Goal: Subscribe to service/newsletter

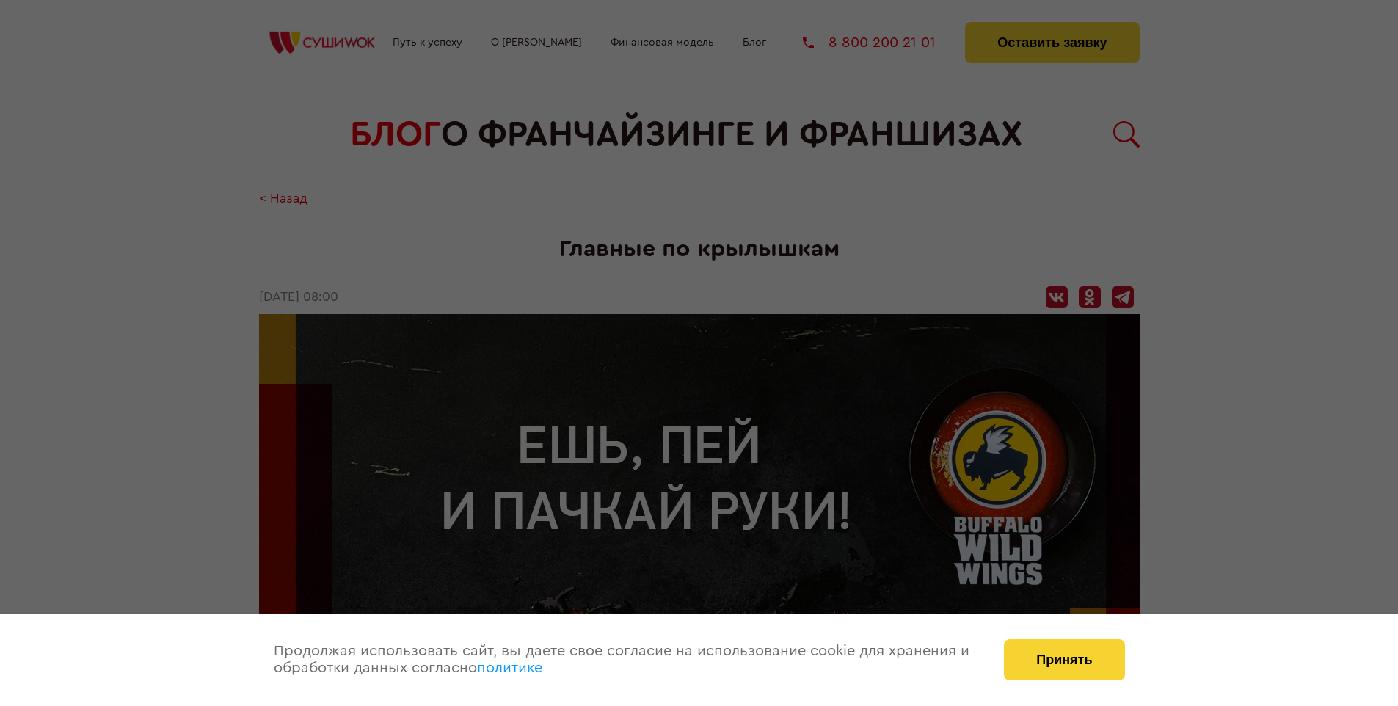
scroll to position [2971, 0]
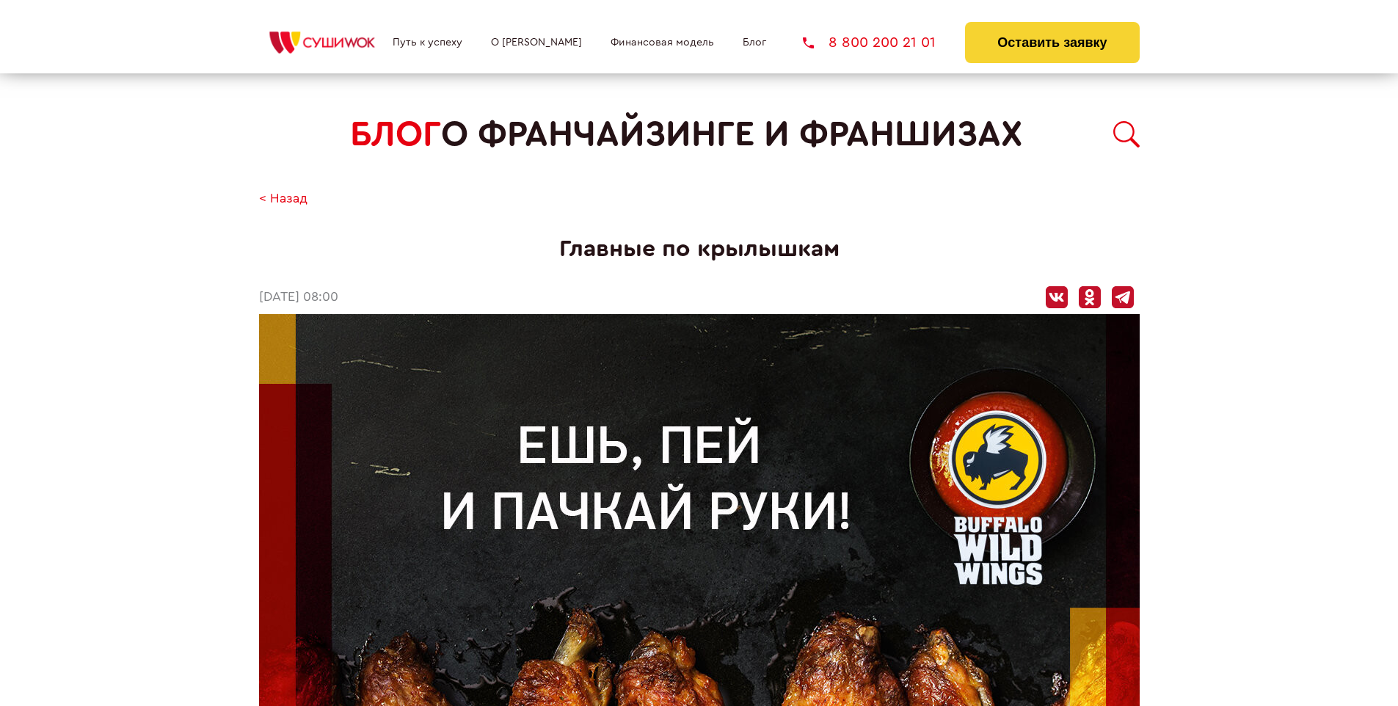
scroll to position [2190, 0]
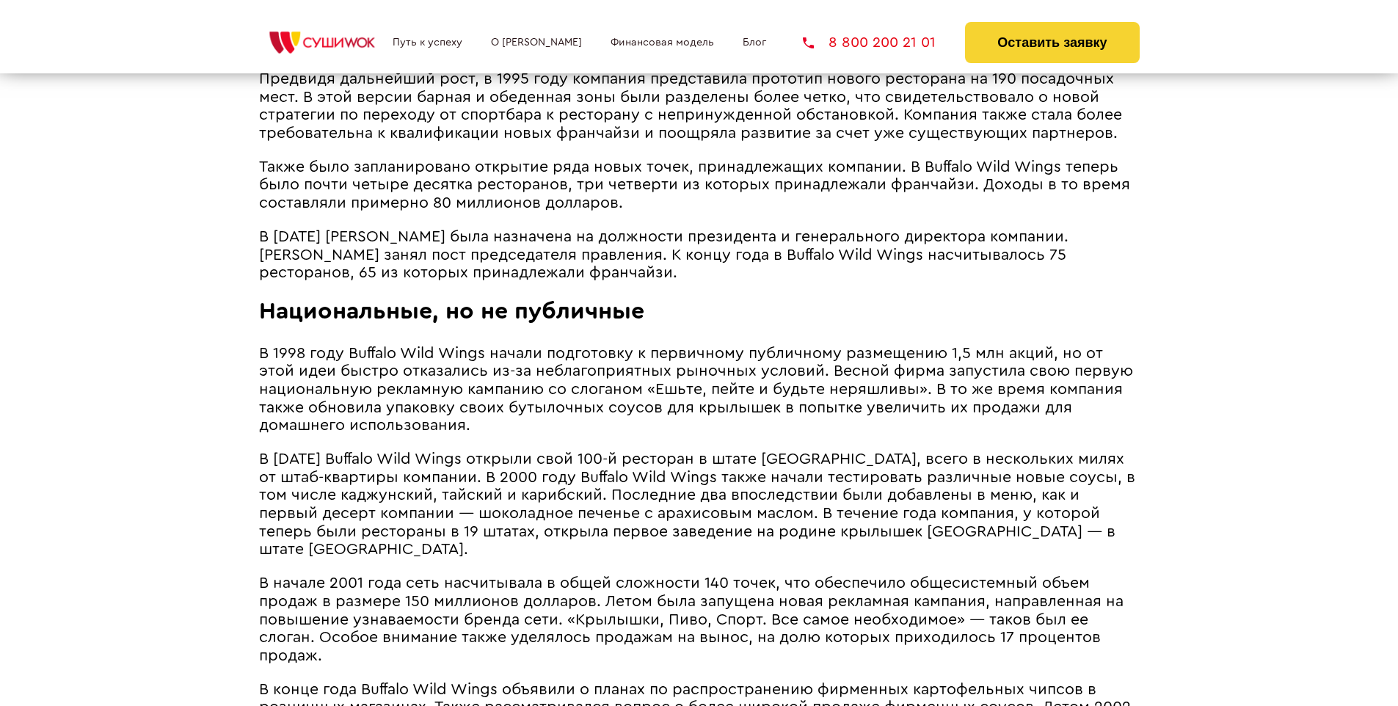
click at [698, 346] on span "В 1998 году Buffalo Wild Wings начали подготовку к первичному публичному размещ…" at bounding box center [696, 389] width 874 height 87
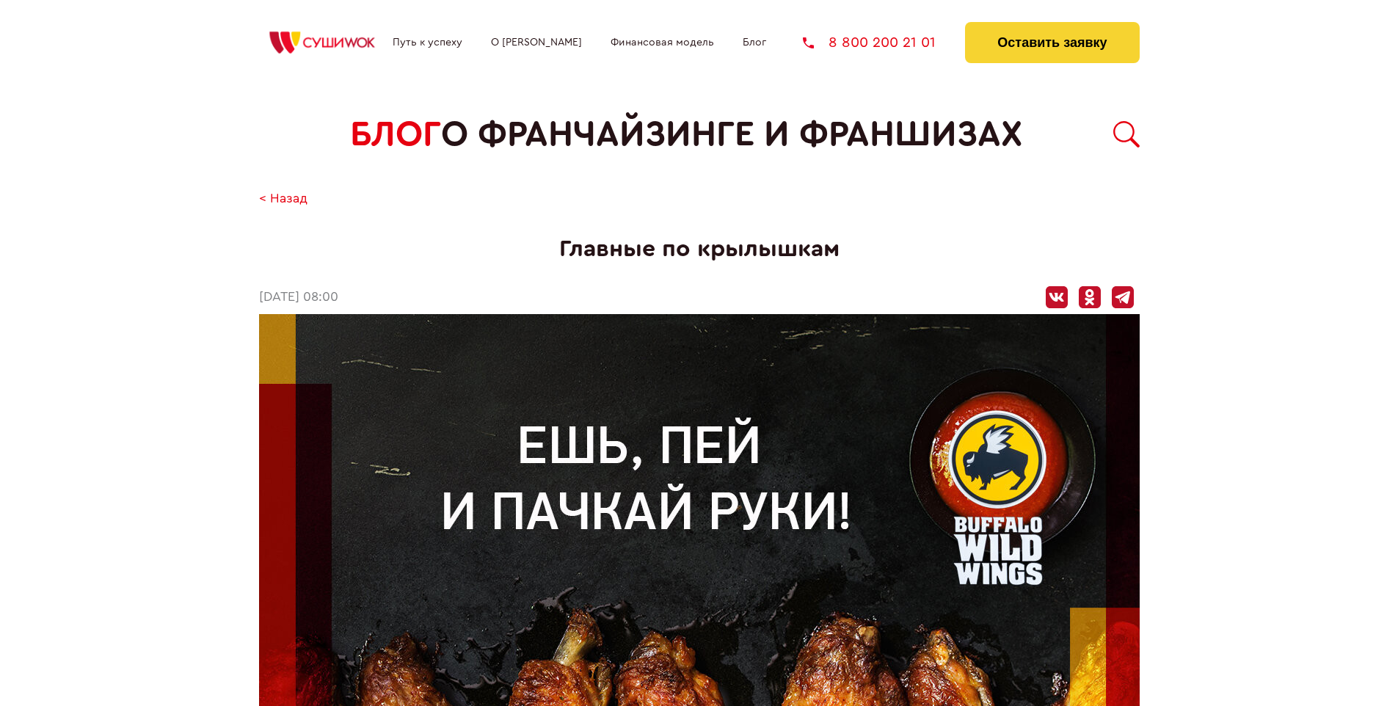
scroll to position [2971, 0]
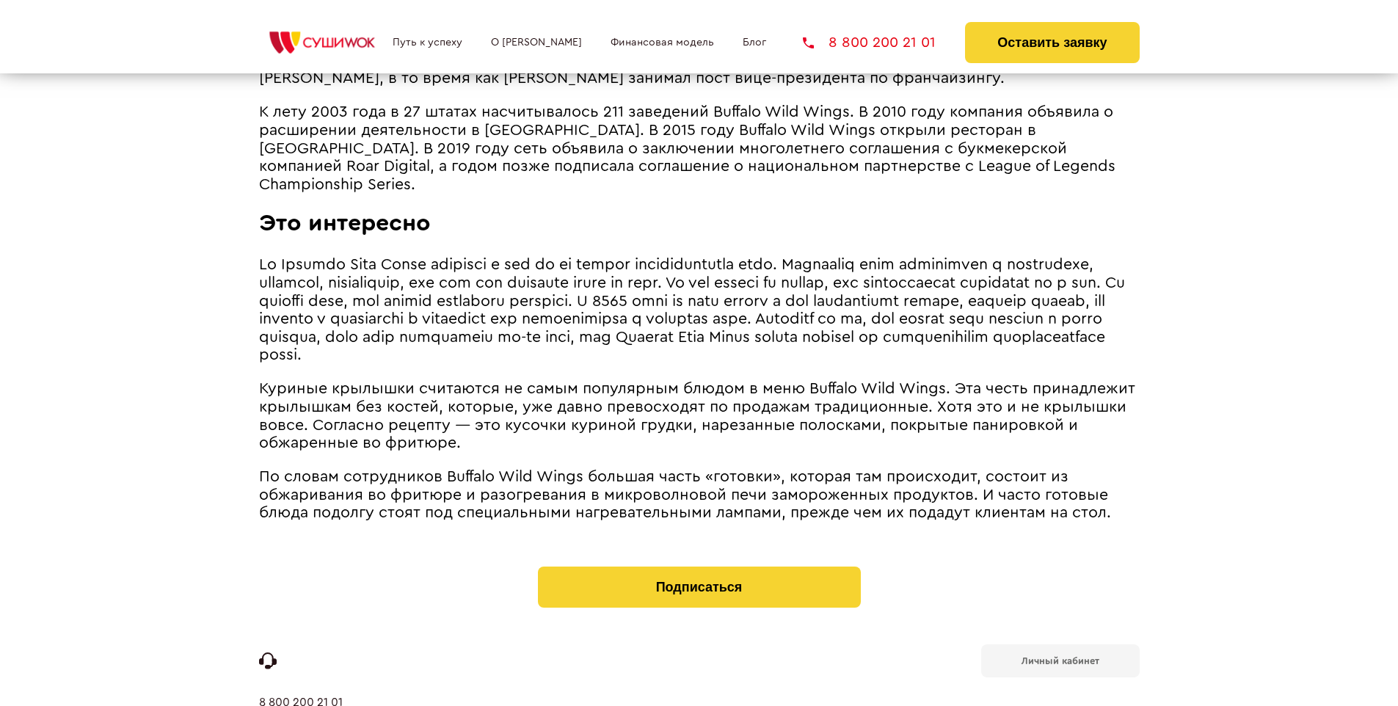
click at [1060, 656] on b "Личный кабинет" at bounding box center [1061, 661] width 78 height 10
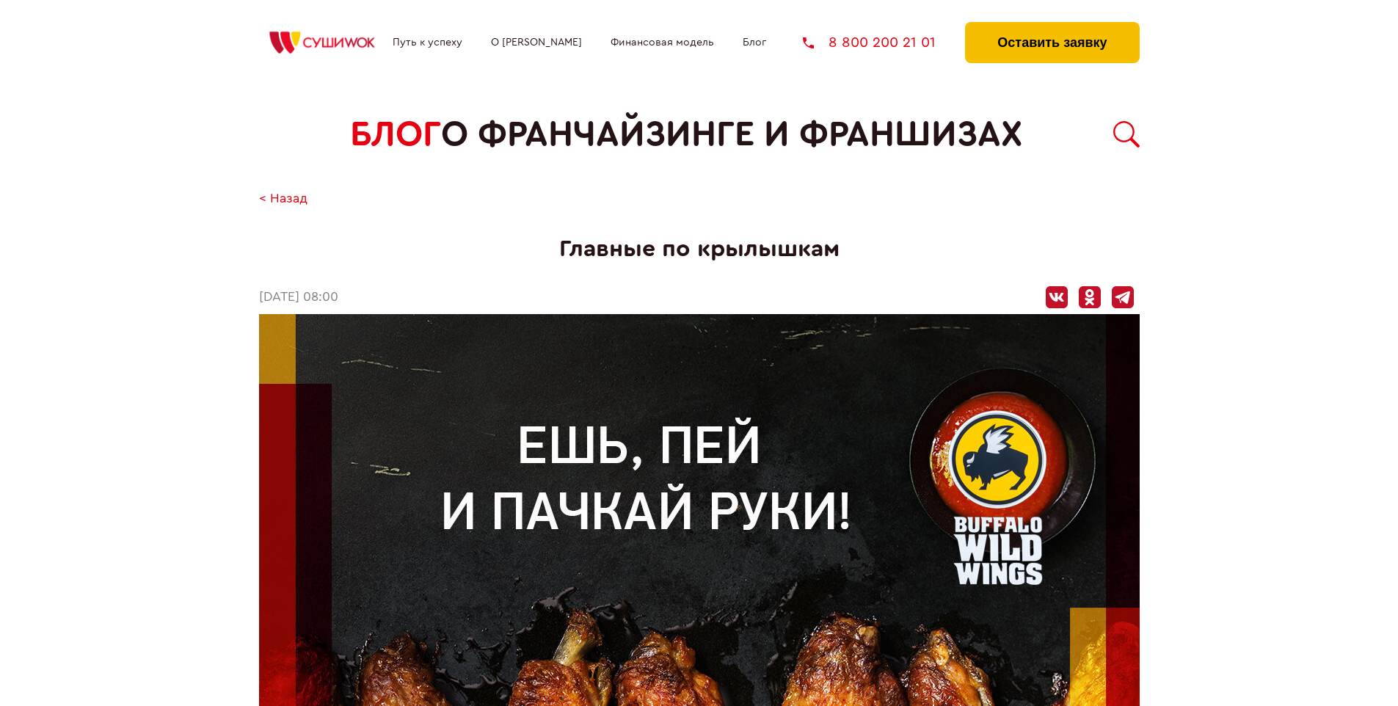
click at [1052, 26] on button "Оставить заявку" at bounding box center [1052, 42] width 174 height 41
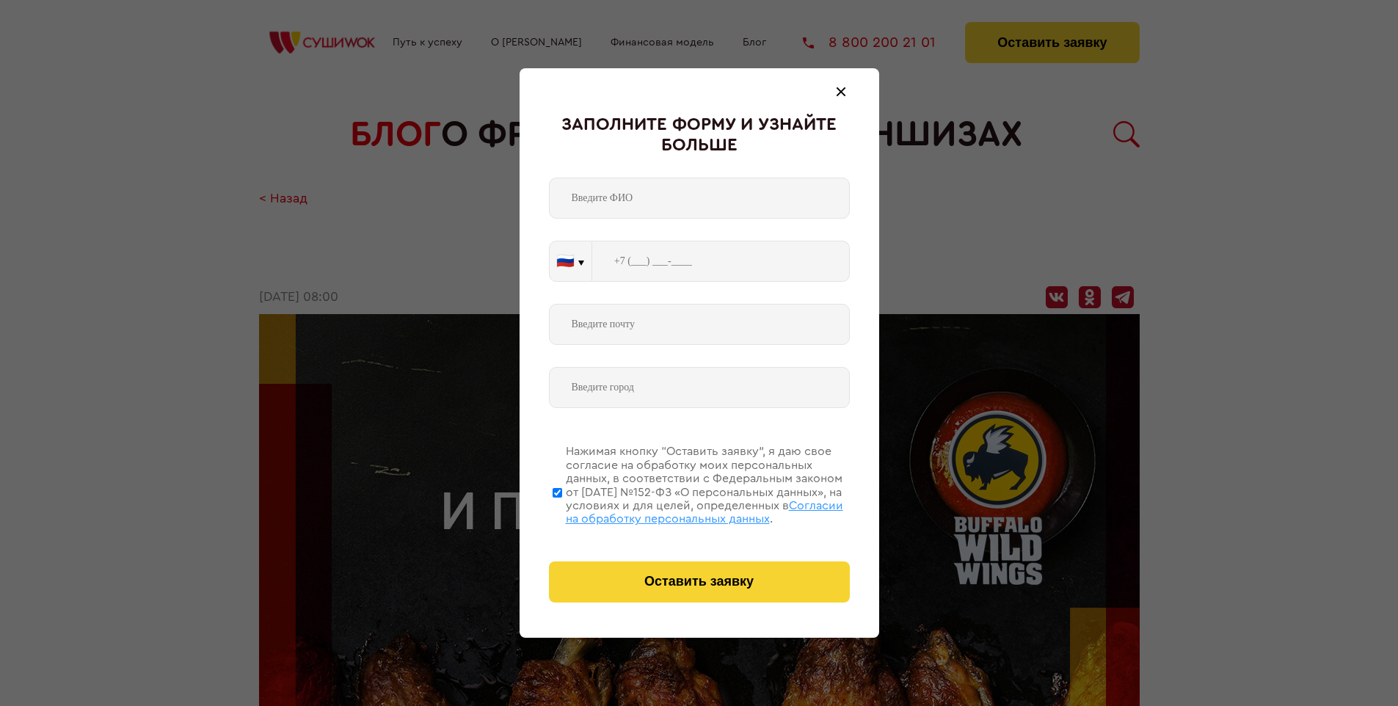
click at [680, 510] on span "Согласии на обработку персональных данных" at bounding box center [704, 512] width 277 height 25
click at [562, 510] on input "Нажимая кнопку “Оставить заявку”, я даю свое согласие на обработку моих персона…" at bounding box center [558, 492] width 10 height 117
checkbox input "false"
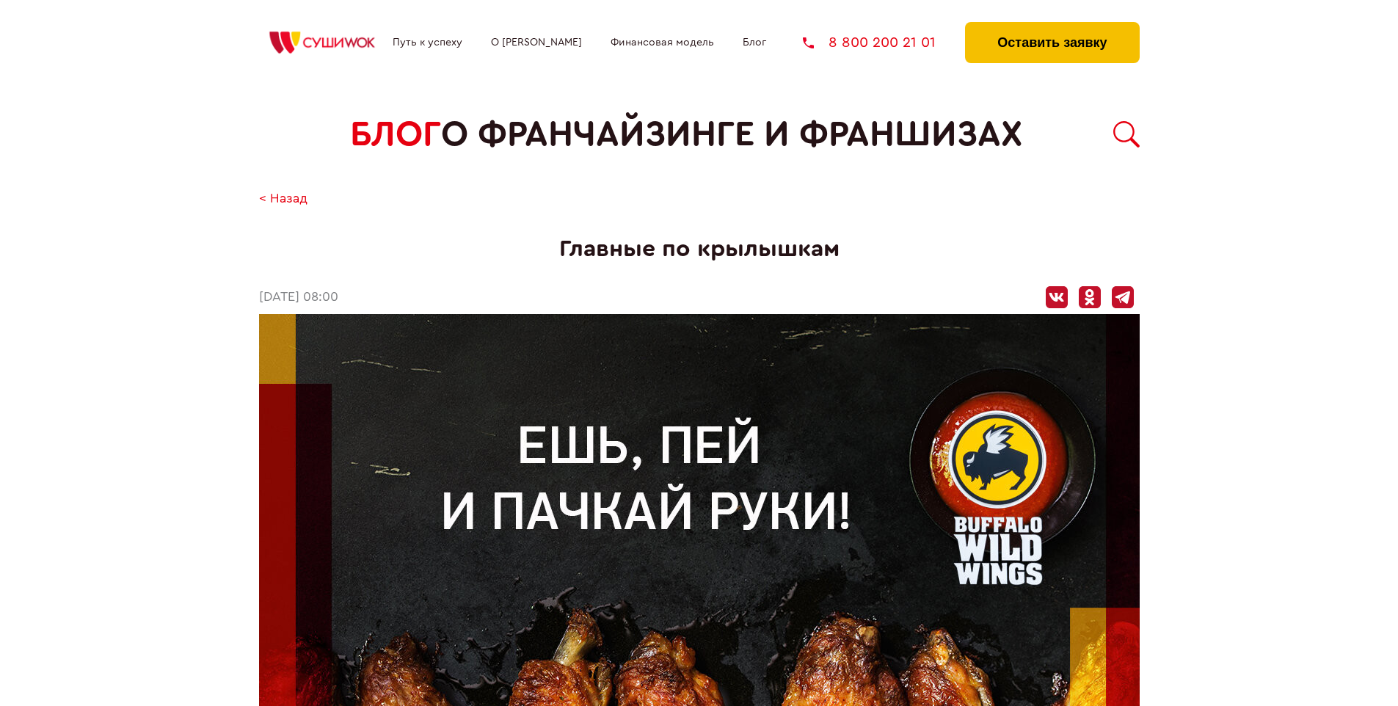
click at [1052, 26] on button "Оставить заявку" at bounding box center [1052, 42] width 174 height 41
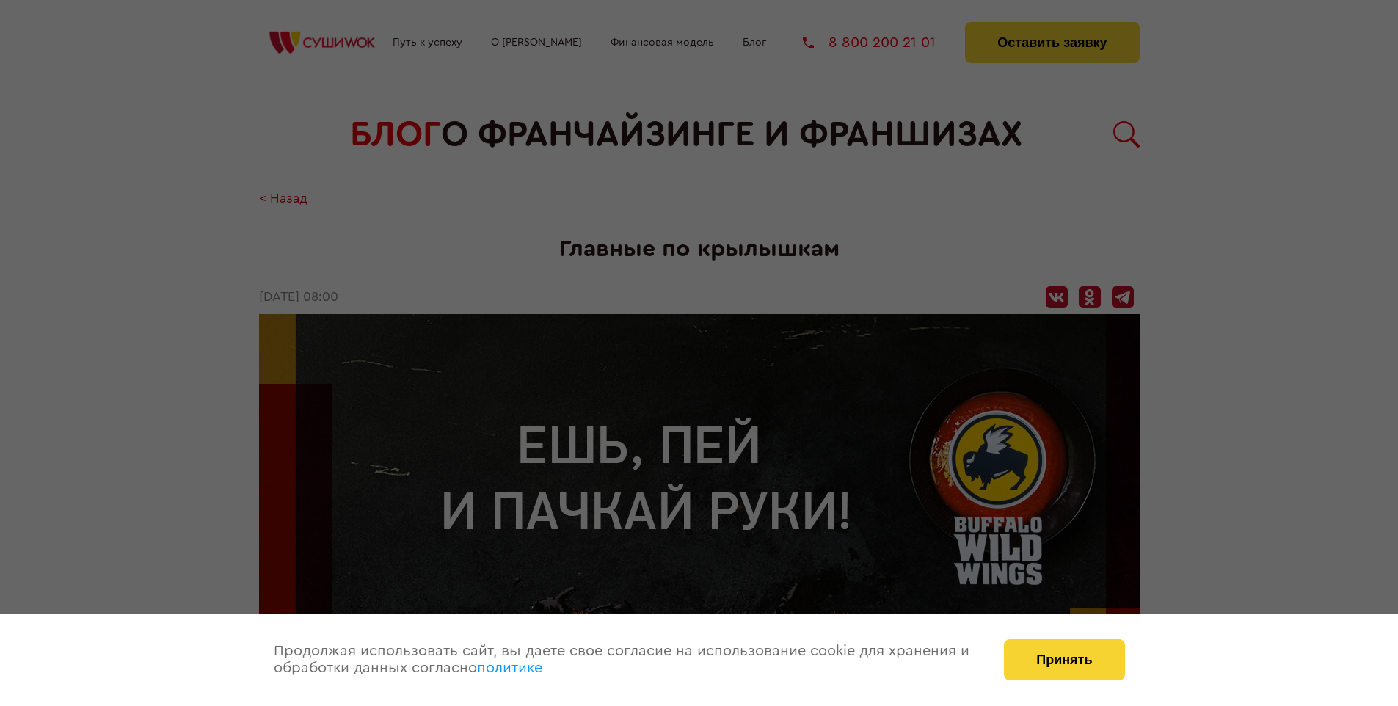
scroll to position [2971, 0]
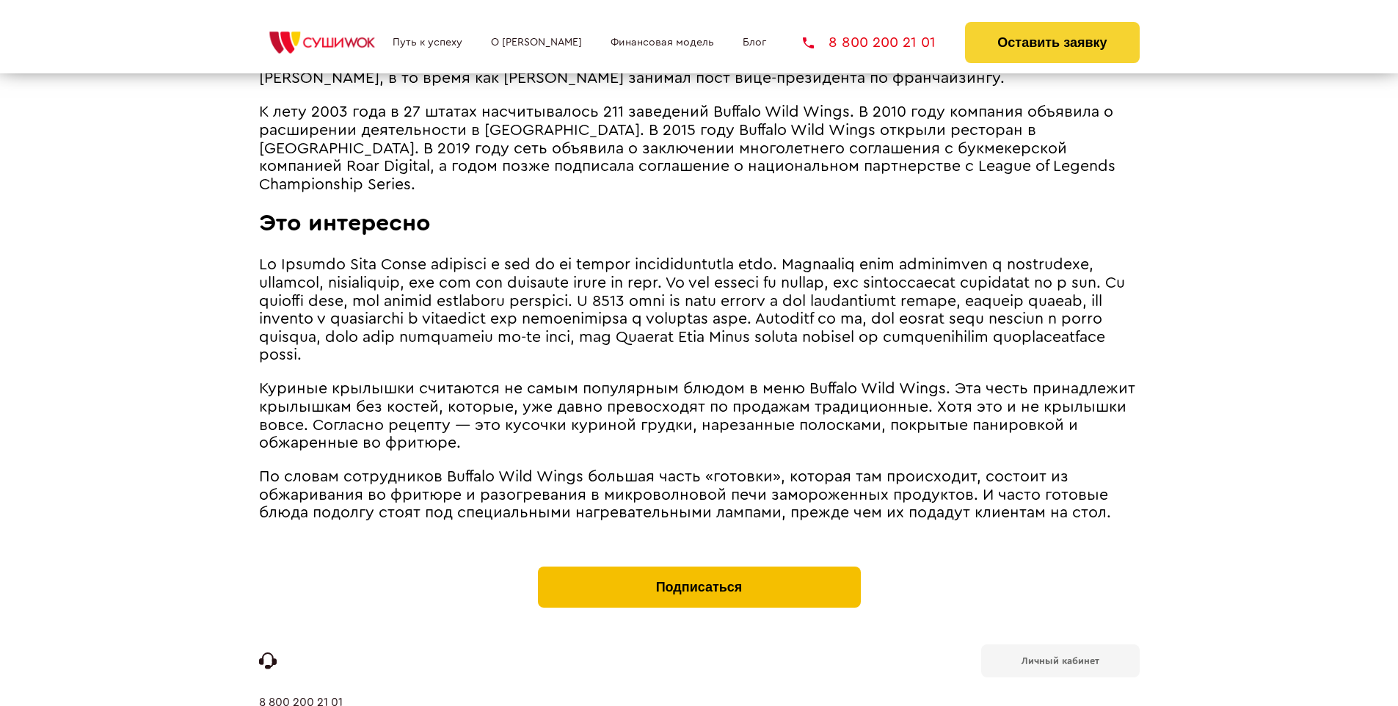
click at [699, 567] on button "Подписаться" at bounding box center [699, 587] width 323 height 41
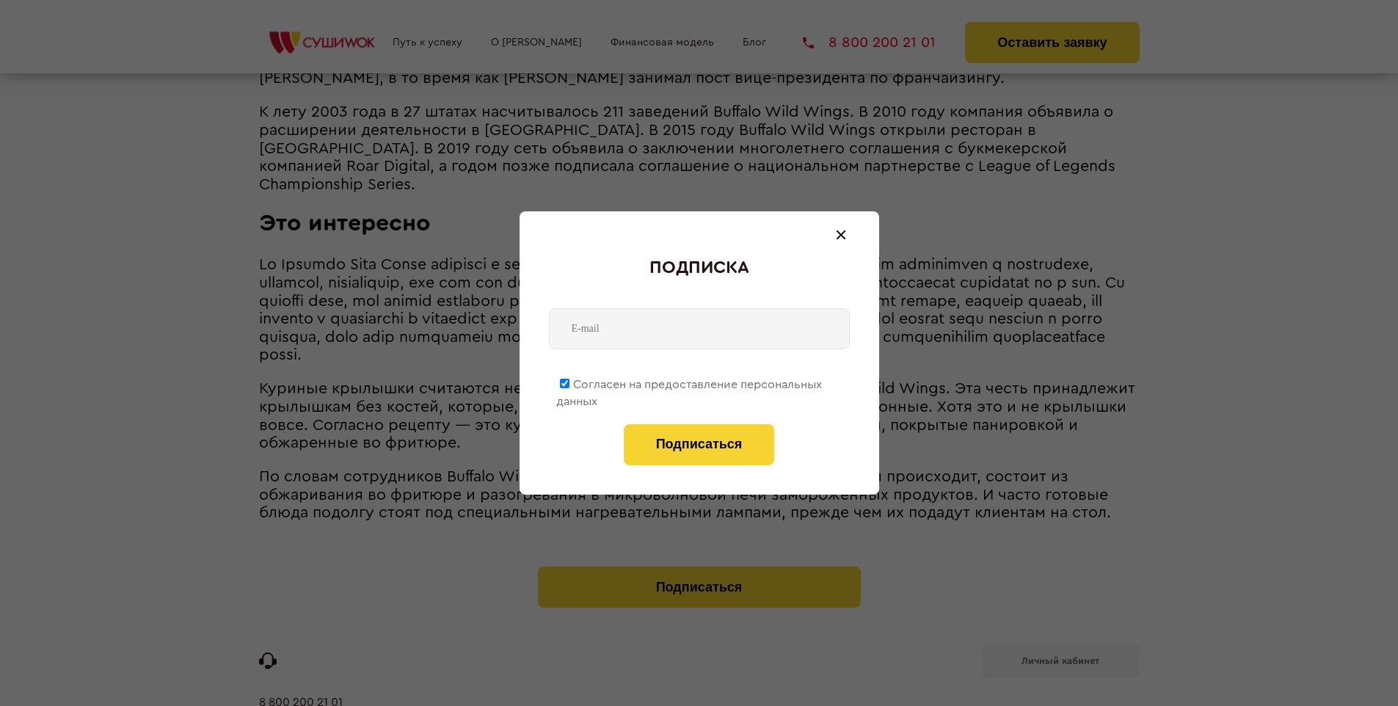
click at [690, 382] on span "Согласен на предоставление персональных данных" at bounding box center [689, 393] width 266 height 29
click at [570, 382] on input "Согласен на предоставление персональных данных" at bounding box center [565, 384] width 10 height 10
checkbox input "false"
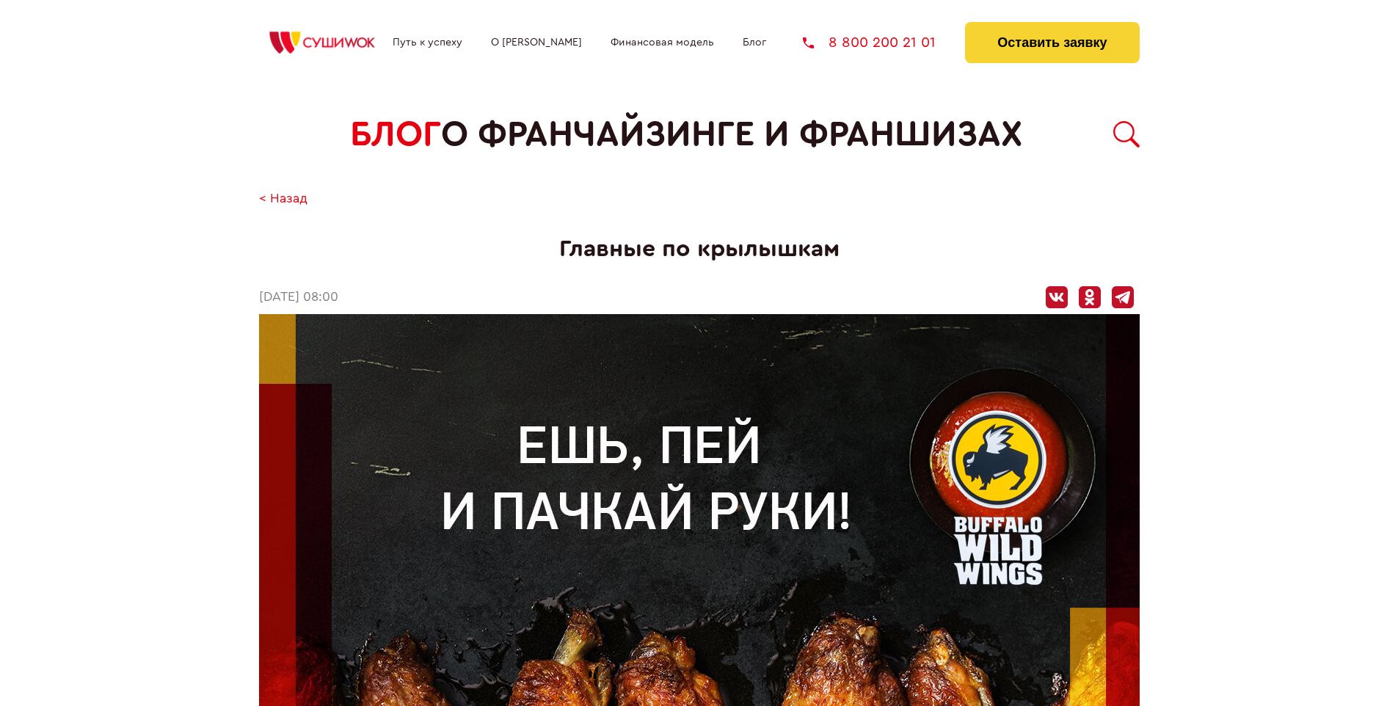
scroll to position [2971, 0]
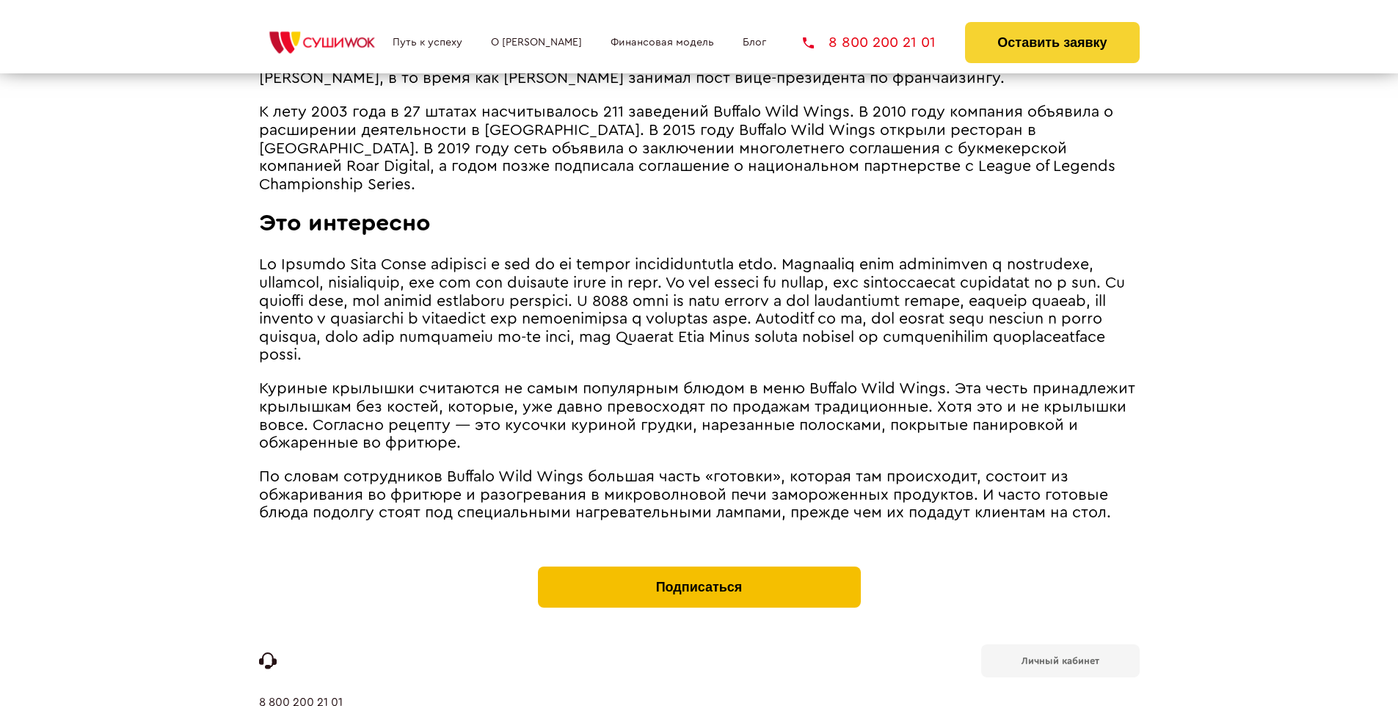
click at [699, 567] on button "Подписаться" at bounding box center [699, 587] width 323 height 41
